Goal: Task Accomplishment & Management: Manage account settings

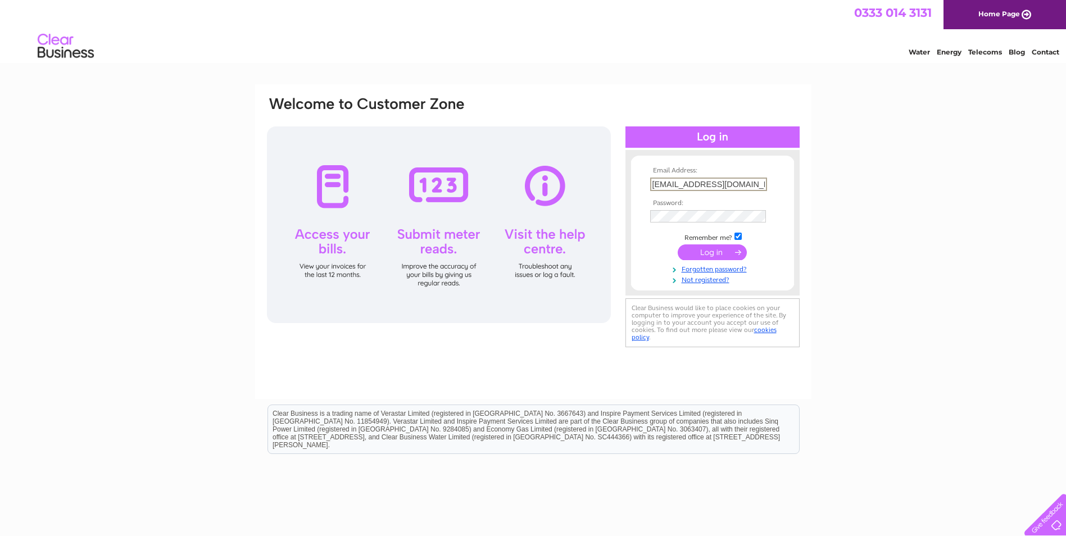
type input "[EMAIL_ADDRESS][DOMAIN_NAME]"
click at [678, 244] on input "submit" at bounding box center [712, 252] width 69 height 16
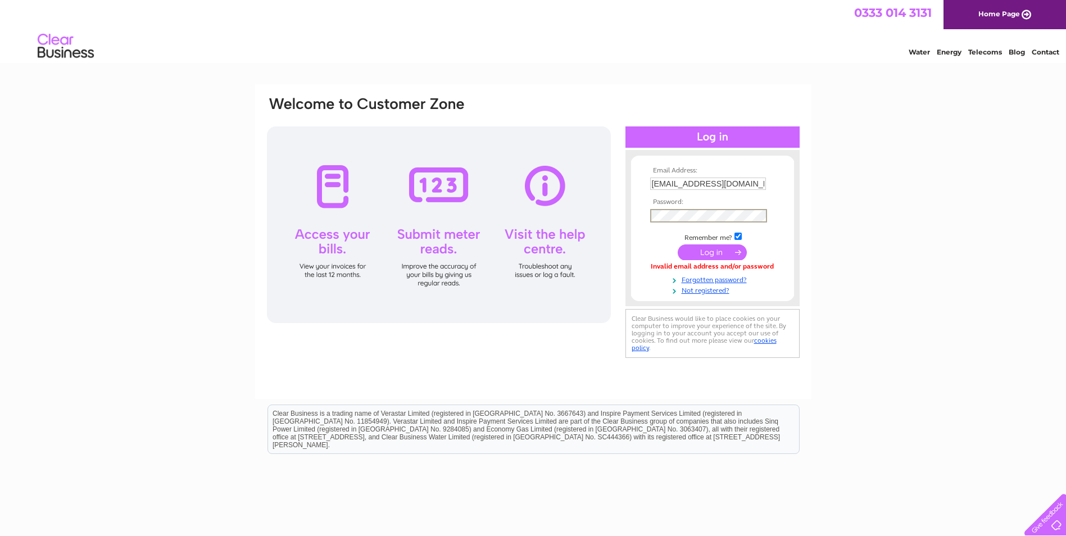
click at [678, 244] on input "submit" at bounding box center [712, 252] width 69 height 16
click at [714, 250] on input "submit" at bounding box center [712, 252] width 69 height 16
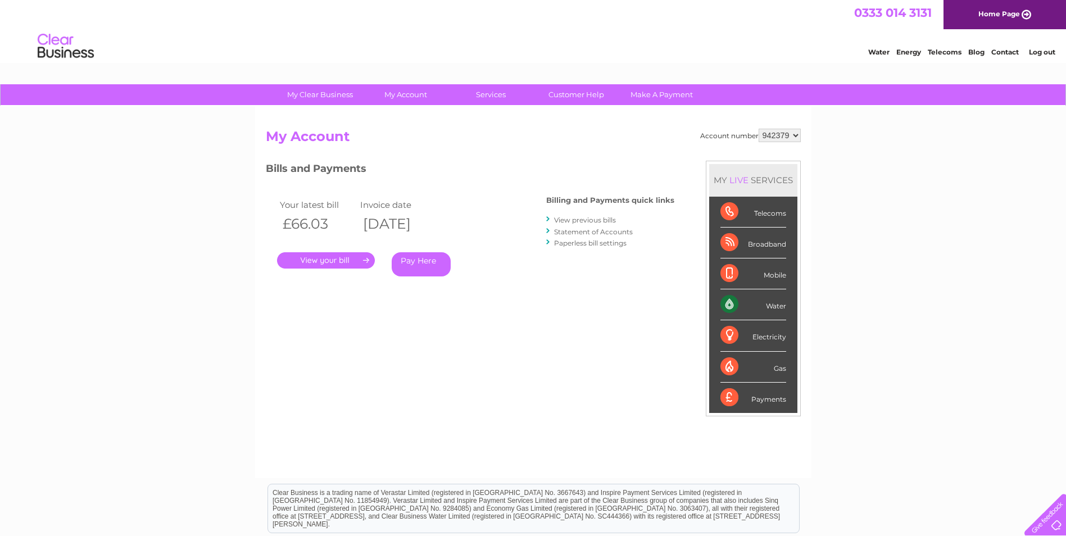
click at [316, 259] on link "." at bounding box center [326, 260] width 98 height 16
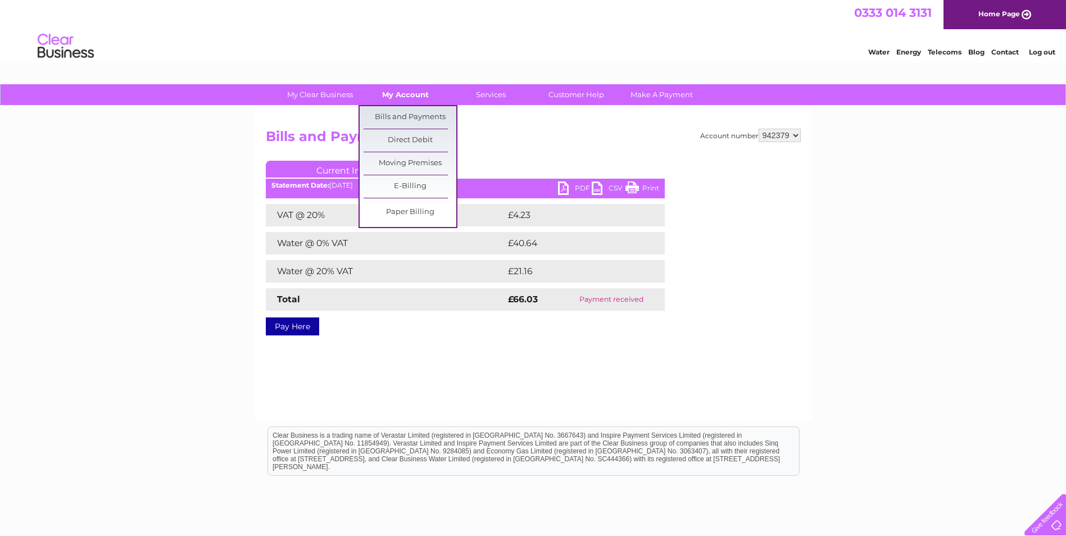
click at [402, 93] on link "My Account" at bounding box center [405, 94] width 93 height 21
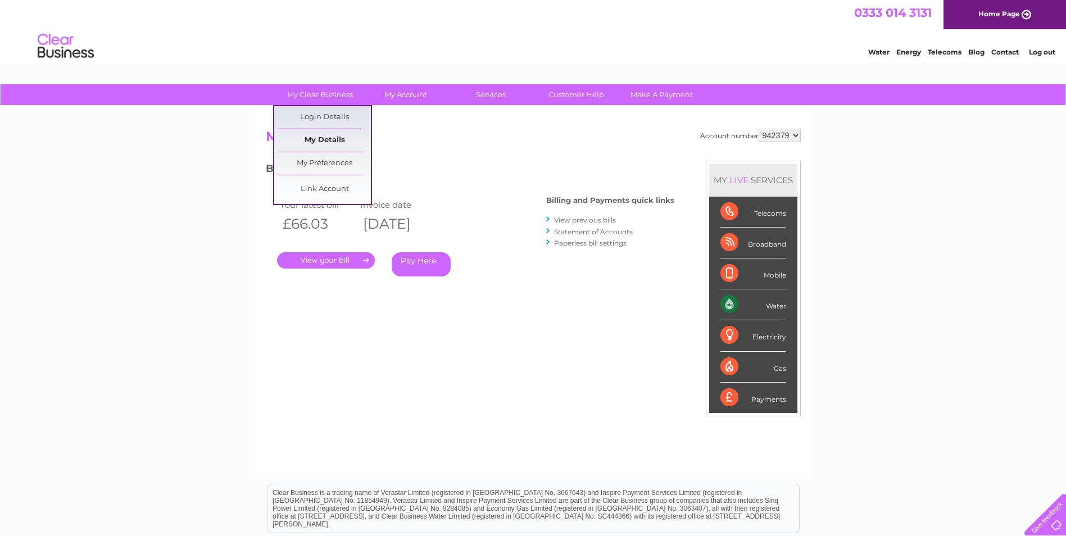
click at [319, 140] on link "My Details" at bounding box center [324, 140] width 93 height 22
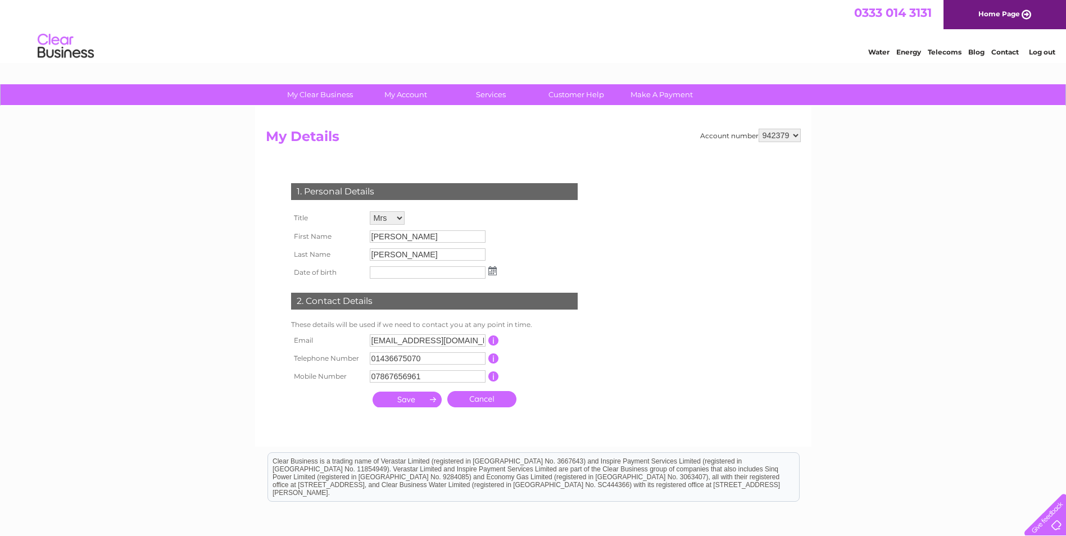
click at [795, 135] on select "942379" at bounding box center [780, 135] width 42 height 13
